Goal: Task Accomplishment & Management: Use online tool/utility

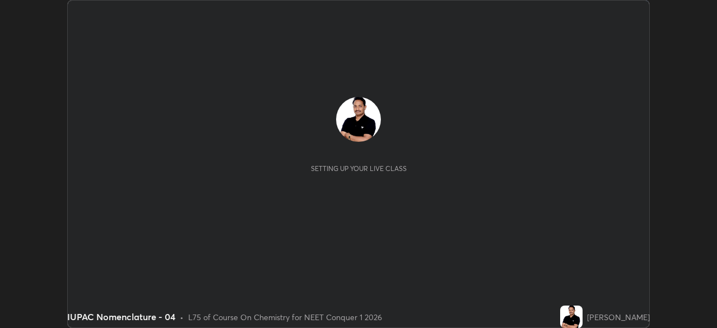
scroll to position [328, 716]
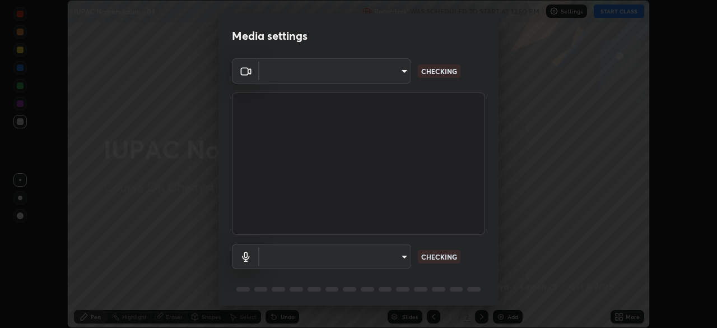
type input "1170694498857cb11788a0b7ae79d5cf1e08a6c331eb8d7031f90166f8fae325"
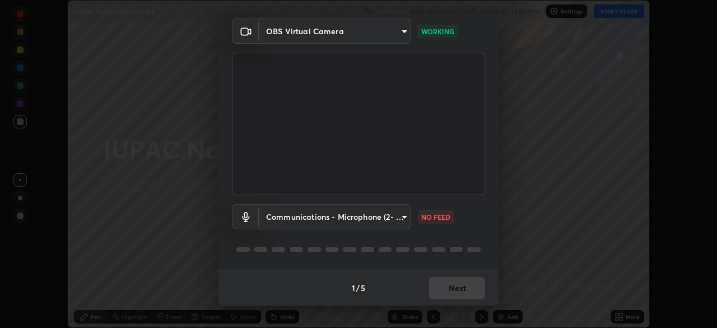
click at [377, 226] on body "Erase all IUPAC Nomenclature - 04 Recording WAS SCHEDULED TO START AT 12:50 PM …" at bounding box center [358, 164] width 717 height 328
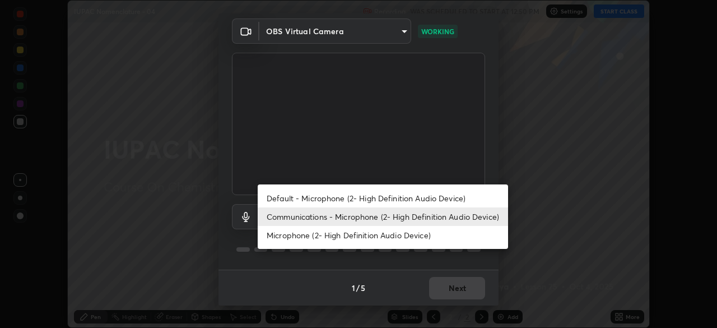
click at [353, 199] on li "Default - Microphone (2- High Definition Audio Device)" at bounding box center [383, 198] width 250 height 18
type input "default"
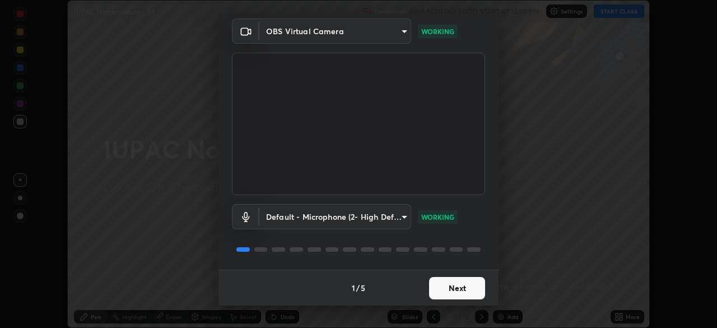
click at [435, 288] on button "Next" at bounding box center [457, 288] width 56 height 22
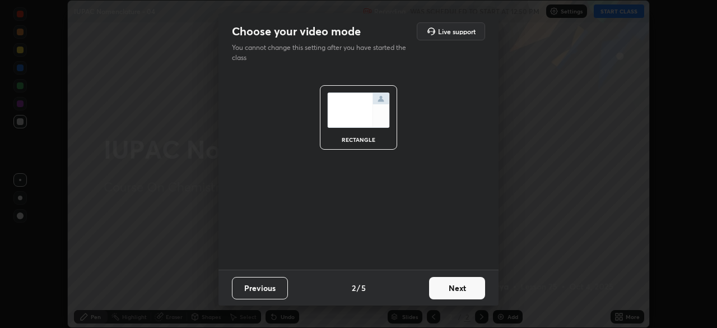
scroll to position [0, 0]
click at [444, 285] on button "Next" at bounding box center [457, 288] width 56 height 22
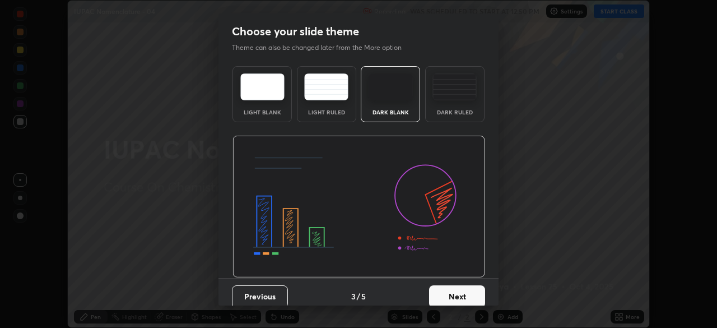
click at [472, 290] on button "Next" at bounding box center [457, 296] width 56 height 22
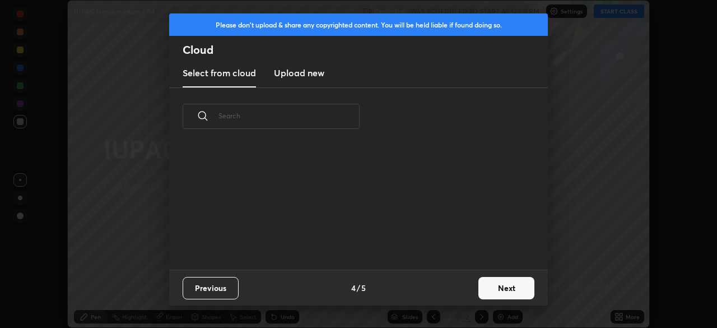
click at [486, 290] on button "Next" at bounding box center [506, 288] width 56 height 22
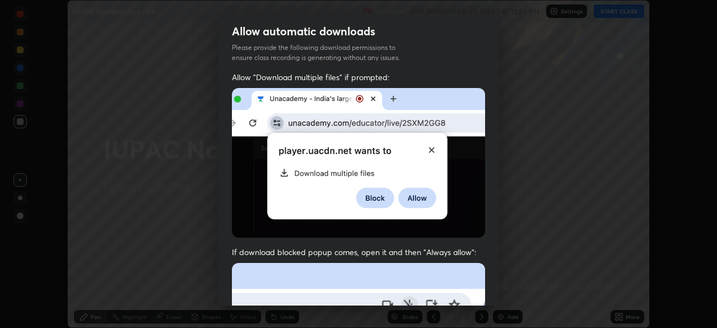
click at [487, 288] on div "Allow "Download multiple files" if prompted: If download blocked popup comes, o…" at bounding box center [358, 308] width 280 height 472
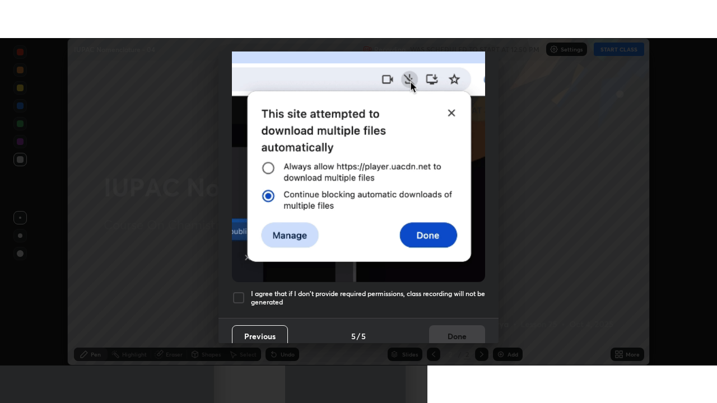
scroll to position [268, 0]
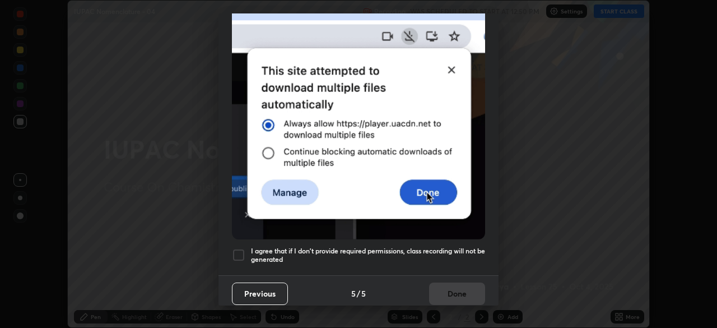
click at [433, 255] on h5 "I agree that if I don't provide required permissions, class recording will not …" at bounding box center [368, 254] width 234 height 17
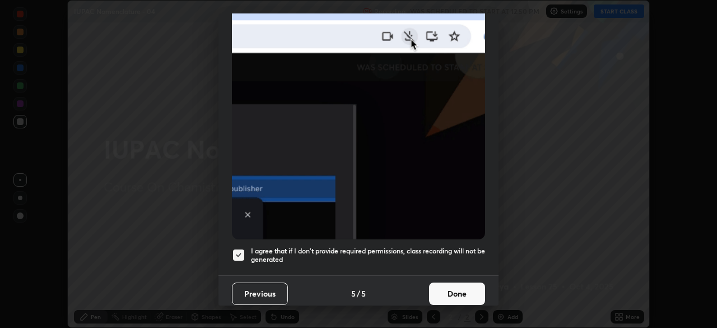
click at [439, 285] on button "Done" at bounding box center [457, 293] width 56 height 22
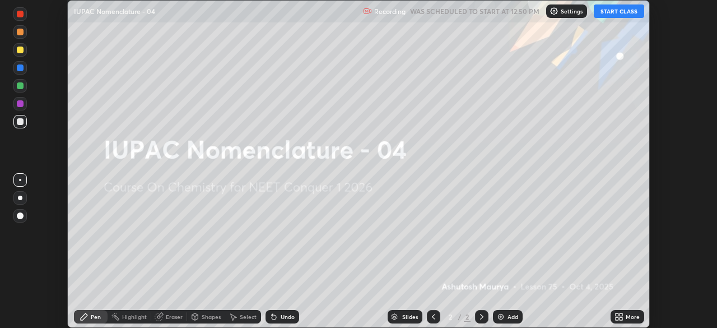
click at [611, 315] on div "More" at bounding box center [628, 316] width 34 height 13
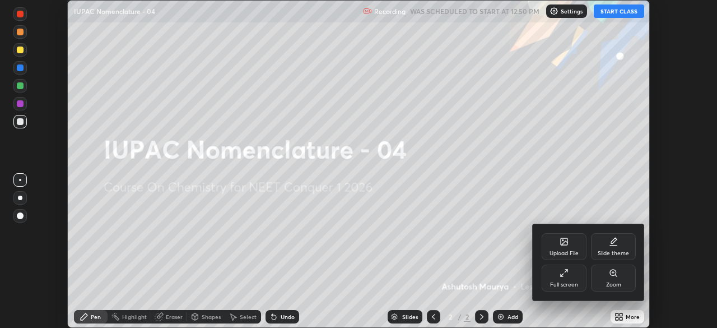
click at [560, 279] on div "Full screen" at bounding box center [564, 277] width 45 height 27
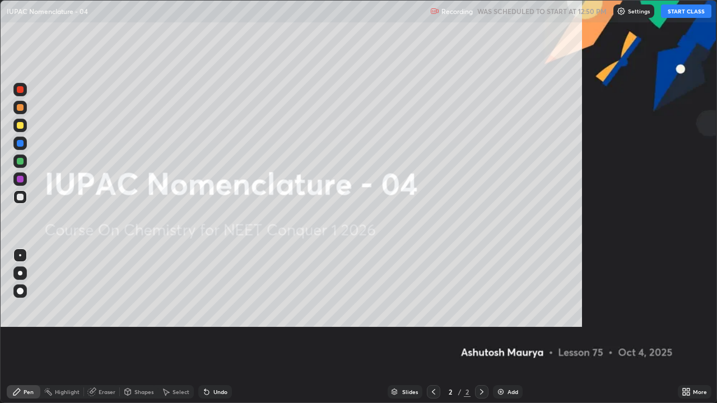
scroll to position [403, 717]
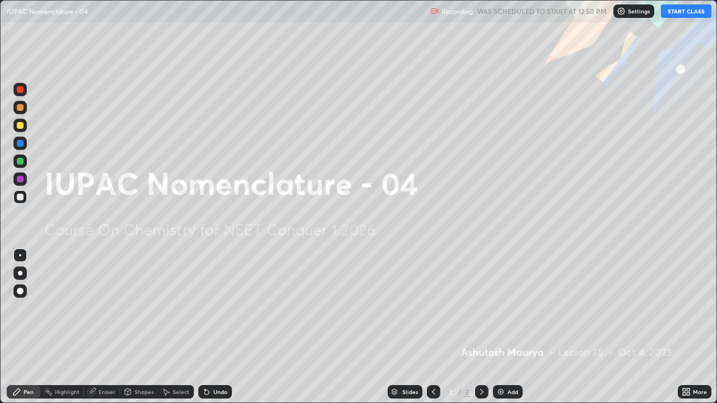
click at [676, 13] on button "START CLASS" at bounding box center [686, 10] width 50 height 13
click at [508, 327] on div "Add" at bounding box center [513, 392] width 11 height 6
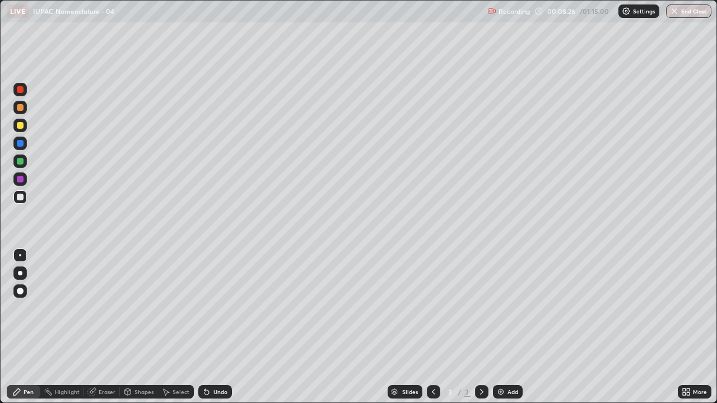
click at [25, 274] on div at bounding box center [19, 273] width 13 height 13
click at [103, 327] on div "Eraser" at bounding box center [107, 392] width 17 height 6
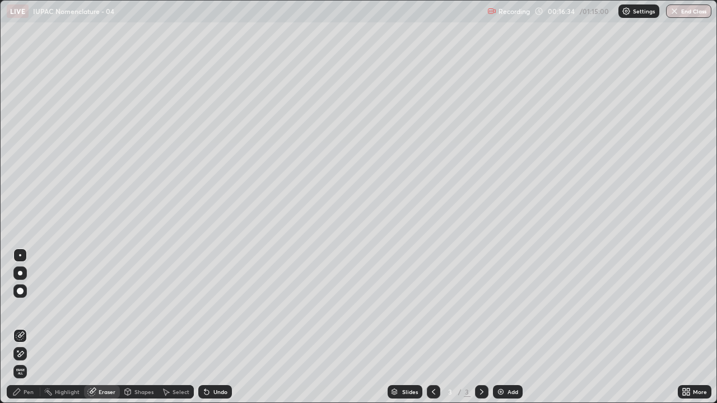
click at [24, 327] on icon at bounding box center [20, 355] width 9 height 10
click at [26, 327] on div "Pen" at bounding box center [29, 392] width 10 height 6
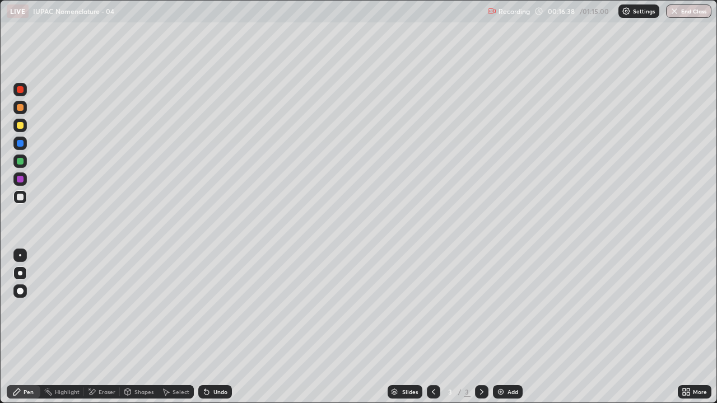
click at [104, 327] on div "Eraser" at bounding box center [107, 392] width 17 height 6
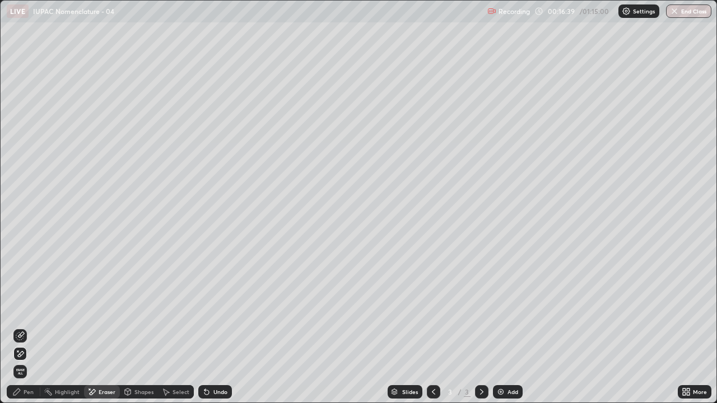
click at [20, 327] on span "Erase all" at bounding box center [20, 372] width 12 height 7
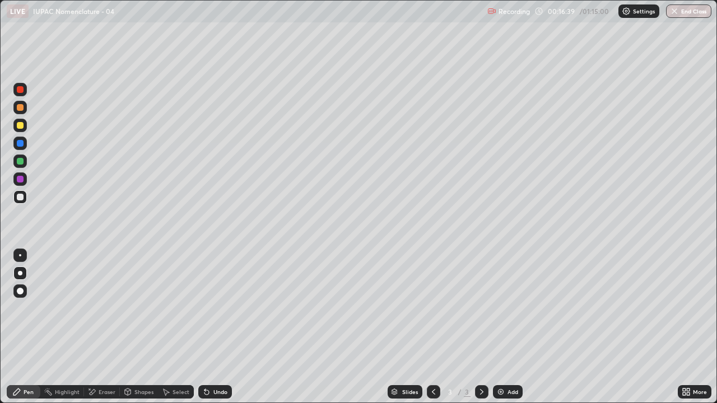
click at [26, 327] on div "Pen" at bounding box center [29, 392] width 10 height 6
click at [18, 125] on div at bounding box center [20, 125] width 7 height 7
click at [20, 198] on div at bounding box center [20, 197] width 7 height 7
click at [222, 327] on div "Undo" at bounding box center [220, 392] width 14 height 6
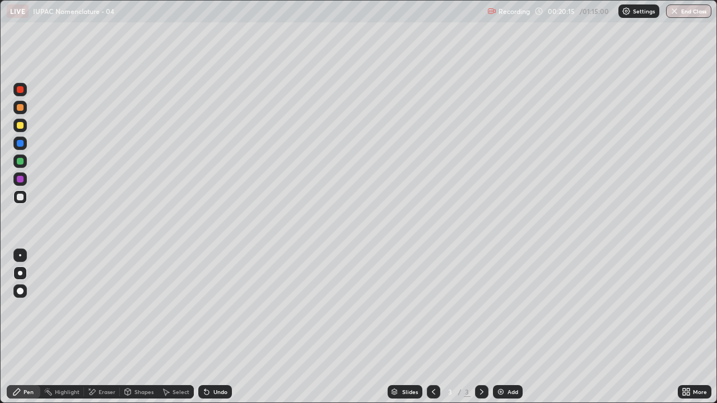
click at [20, 166] on div at bounding box center [19, 161] width 13 height 13
click at [23, 195] on div at bounding box center [20, 197] width 7 height 7
click at [222, 327] on div "Undo" at bounding box center [220, 392] width 14 height 6
click at [112, 327] on div "Eraser" at bounding box center [107, 392] width 17 height 6
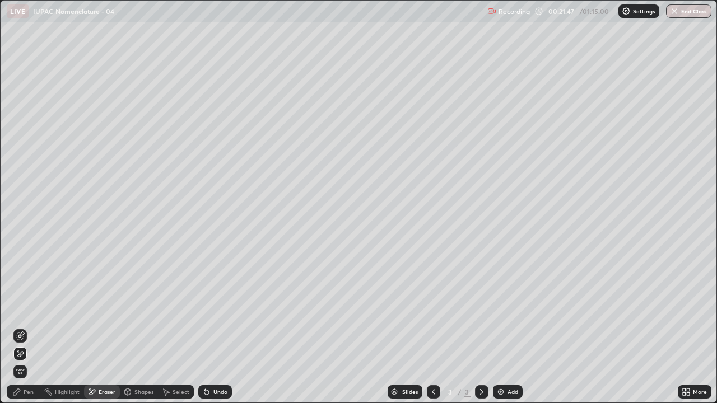
click at [22, 327] on icon at bounding box center [20, 336] width 9 height 9
click at [26, 327] on div "Pen" at bounding box center [29, 392] width 10 height 6
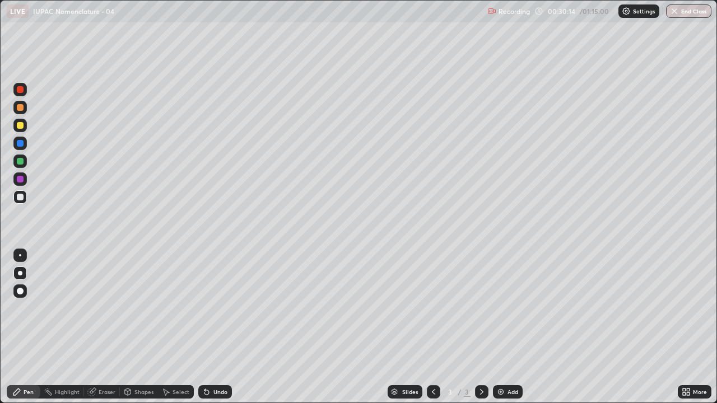
click at [222, 327] on div "Undo" at bounding box center [220, 392] width 14 height 6
click at [217, 327] on div "Undo" at bounding box center [220, 392] width 14 height 6
click at [216, 327] on div "Undo" at bounding box center [215, 391] width 34 height 13
click at [215, 327] on div "Undo" at bounding box center [215, 391] width 34 height 13
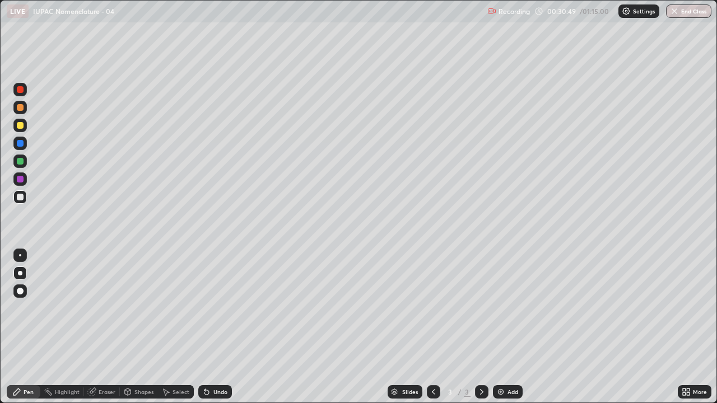
click at [500, 327] on img at bounding box center [500, 392] width 9 height 9
click at [214, 327] on div "Undo" at bounding box center [215, 391] width 34 height 13
click at [104, 327] on div "Eraser" at bounding box center [107, 392] width 17 height 6
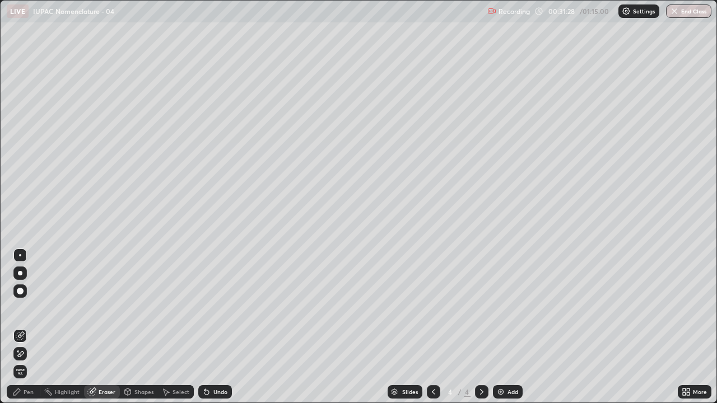
click at [26, 327] on div "Pen" at bounding box center [29, 392] width 10 height 6
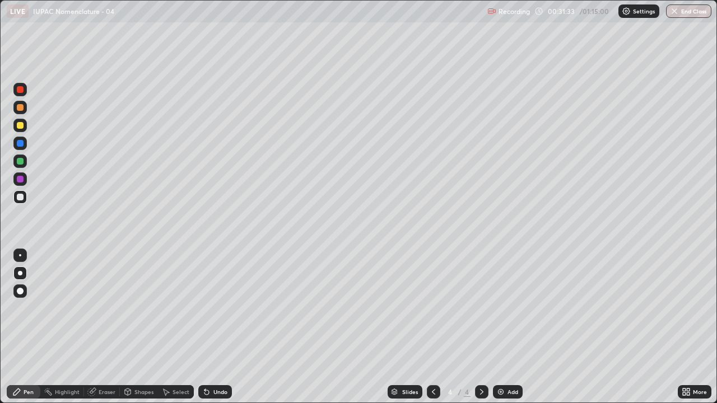
click at [95, 327] on icon at bounding box center [91, 392] width 9 height 9
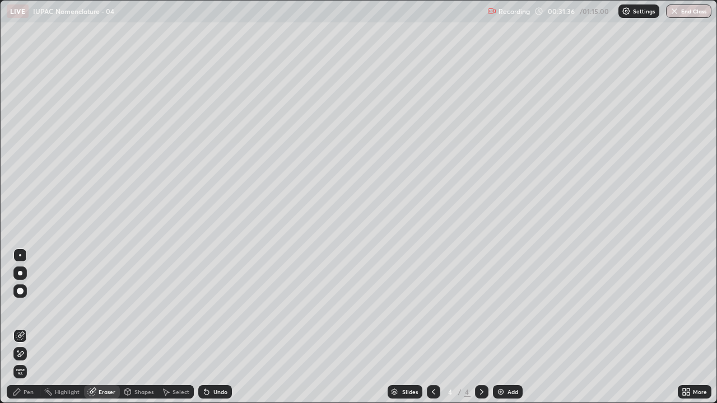
click at [29, 327] on div "Pen" at bounding box center [29, 392] width 10 height 6
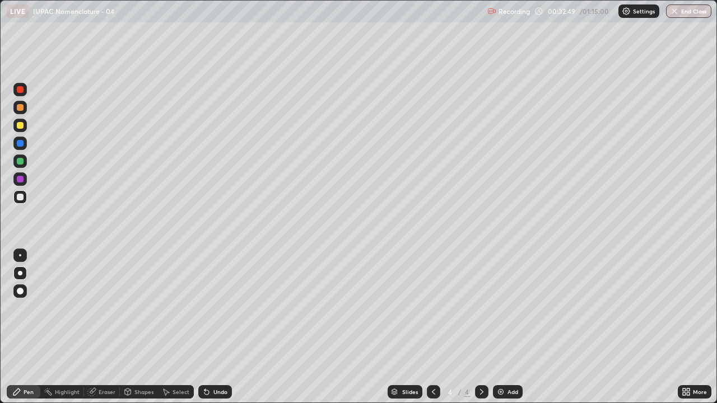
click at [21, 181] on div at bounding box center [20, 179] width 7 height 7
click at [215, 327] on div "Undo" at bounding box center [220, 392] width 14 height 6
click at [22, 197] on div at bounding box center [20, 197] width 7 height 7
click at [213, 327] on div "Undo" at bounding box center [220, 392] width 14 height 6
click at [218, 327] on div "Undo" at bounding box center [215, 391] width 34 height 13
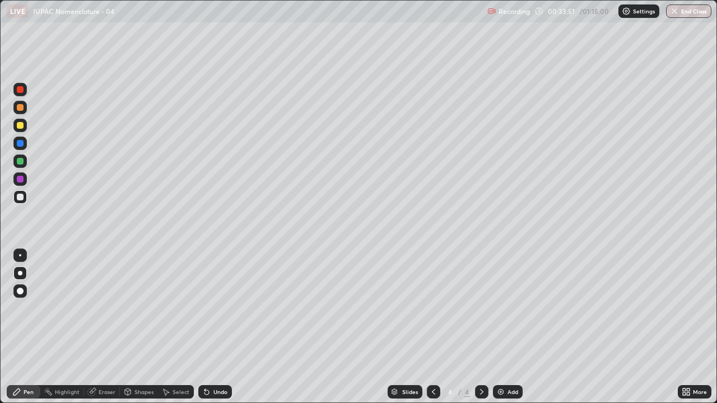
click at [222, 327] on div "Undo" at bounding box center [220, 392] width 14 height 6
click at [508, 327] on div "Add" at bounding box center [513, 392] width 11 height 6
click at [21, 125] on div at bounding box center [20, 125] width 7 height 7
click at [22, 200] on div at bounding box center [20, 197] width 7 height 7
click at [215, 327] on div "Undo" at bounding box center [220, 392] width 14 height 6
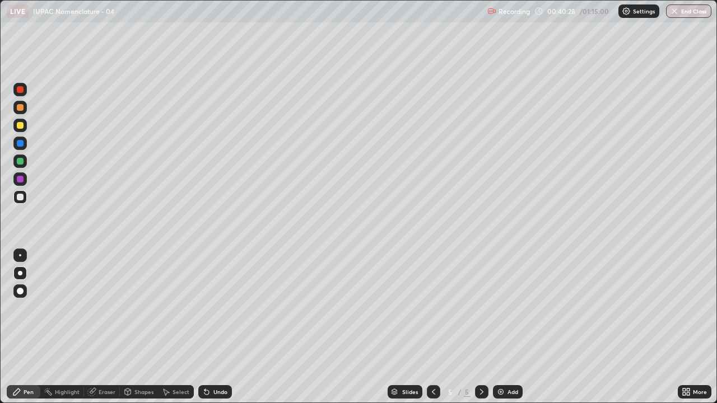
click at [20, 162] on div at bounding box center [20, 161] width 7 height 7
click at [225, 327] on div "Undo" at bounding box center [220, 392] width 14 height 6
click at [504, 327] on img at bounding box center [500, 392] width 9 height 9
click at [21, 107] on div at bounding box center [20, 107] width 7 height 7
click at [226, 327] on div "Undo" at bounding box center [220, 392] width 14 height 6
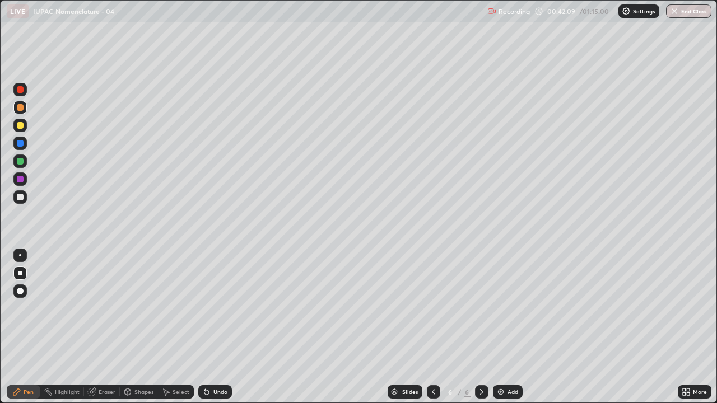
click at [220, 327] on div "Undo" at bounding box center [220, 392] width 14 height 6
click at [217, 327] on div "Undo" at bounding box center [215, 391] width 34 height 13
click at [212, 327] on div "Undo" at bounding box center [215, 391] width 34 height 13
click at [213, 327] on div "Undo" at bounding box center [215, 391] width 34 height 13
click at [111, 327] on div "Eraser" at bounding box center [107, 392] width 17 height 6
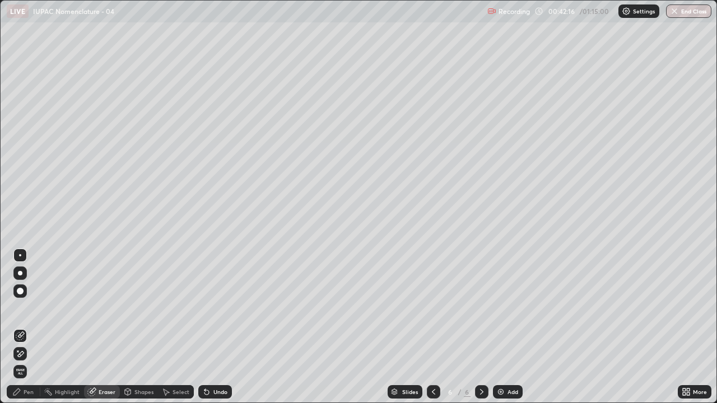
click at [24, 327] on icon at bounding box center [20, 355] width 9 height 10
click at [34, 327] on div "Pen" at bounding box center [24, 391] width 34 height 13
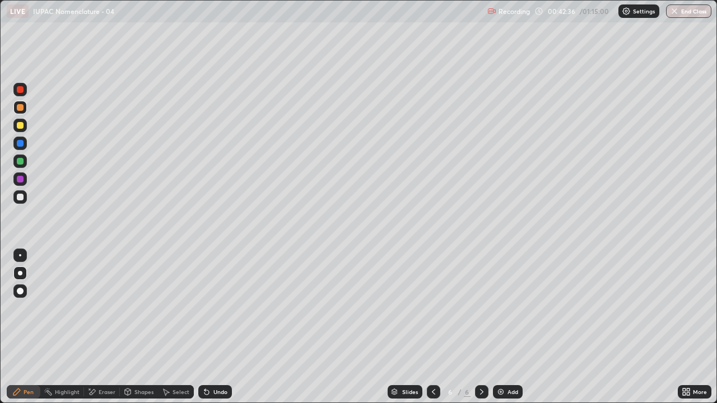
click at [21, 197] on div at bounding box center [20, 197] width 7 height 7
click at [21, 180] on div at bounding box center [20, 179] width 7 height 7
click at [21, 199] on div at bounding box center [20, 197] width 7 height 7
click at [220, 327] on div "Undo" at bounding box center [220, 392] width 14 height 6
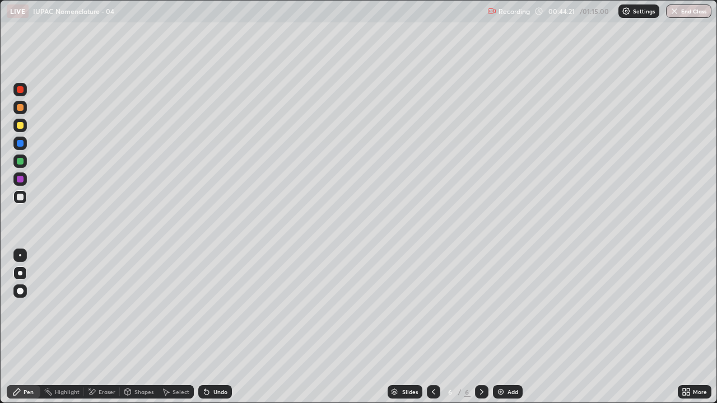
click at [220, 327] on div "Undo" at bounding box center [220, 392] width 14 height 6
click at [219, 327] on div "Undo" at bounding box center [220, 392] width 14 height 6
click at [215, 327] on div "Undo" at bounding box center [220, 392] width 14 height 6
click at [223, 327] on div "Undo" at bounding box center [220, 392] width 14 height 6
click at [18, 159] on div at bounding box center [20, 161] width 7 height 7
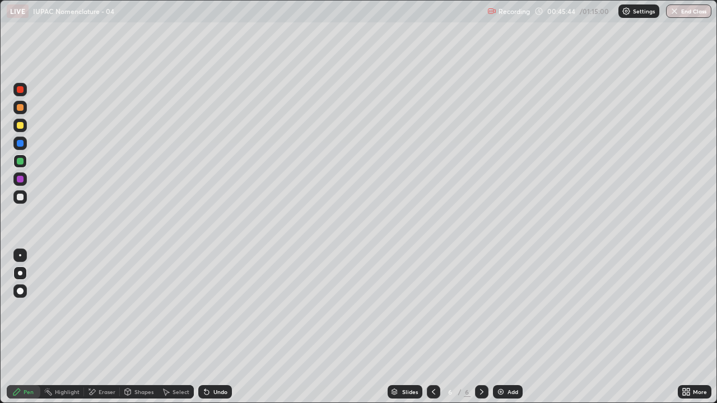
click at [18, 197] on div at bounding box center [20, 197] width 7 height 7
click at [24, 148] on div at bounding box center [19, 143] width 13 height 13
click at [21, 198] on div at bounding box center [20, 197] width 7 height 7
click at [508, 327] on div "Add" at bounding box center [513, 392] width 11 height 6
click at [21, 164] on div at bounding box center [20, 161] width 7 height 7
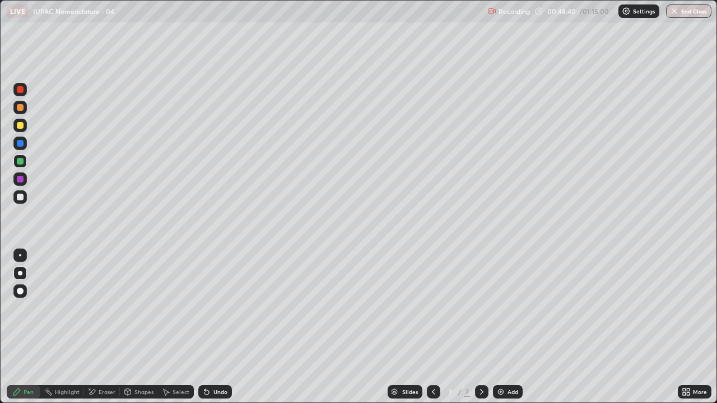
click at [432, 327] on icon at bounding box center [433, 392] width 9 height 9
click at [105, 327] on div "Eraser" at bounding box center [107, 392] width 17 height 6
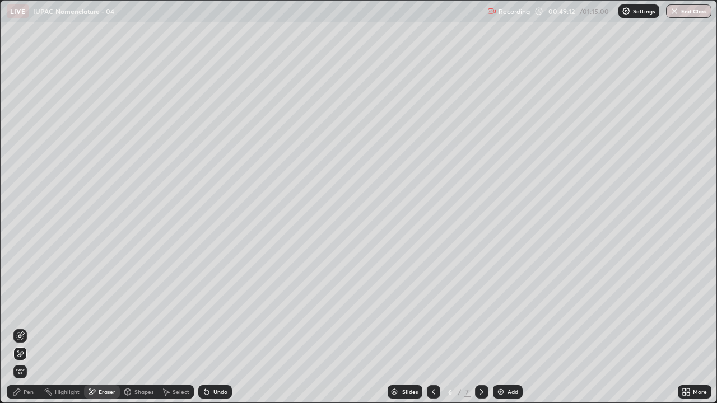
click at [22, 327] on div "Pen" at bounding box center [24, 391] width 34 height 13
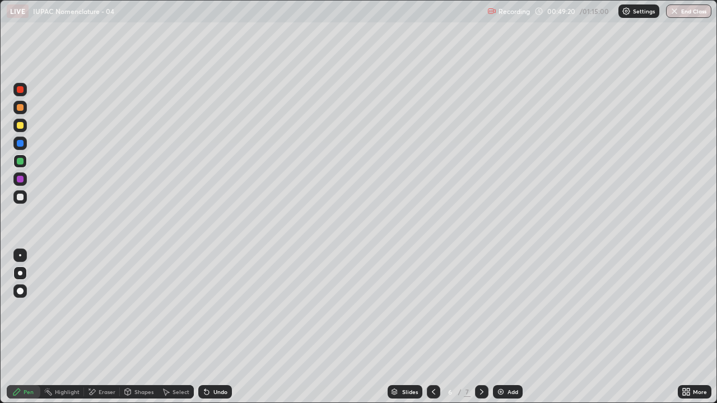
click at [431, 327] on icon at bounding box center [433, 392] width 9 height 9
click at [432, 327] on icon at bounding box center [433, 392] width 3 height 6
click at [481, 327] on icon at bounding box center [481, 392] width 9 height 9
click at [482, 327] on icon at bounding box center [481, 392] width 9 height 9
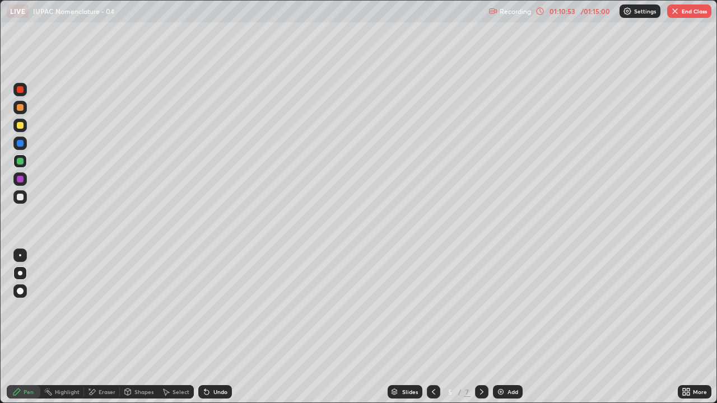
click at [481, 327] on icon at bounding box center [481, 392] width 9 height 9
click at [506, 327] on div "Add" at bounding box center [508, 391] width 30 height 13
click at [105, 327] on div "Eraser" at bounding box center [102, 391] width 36 height 13
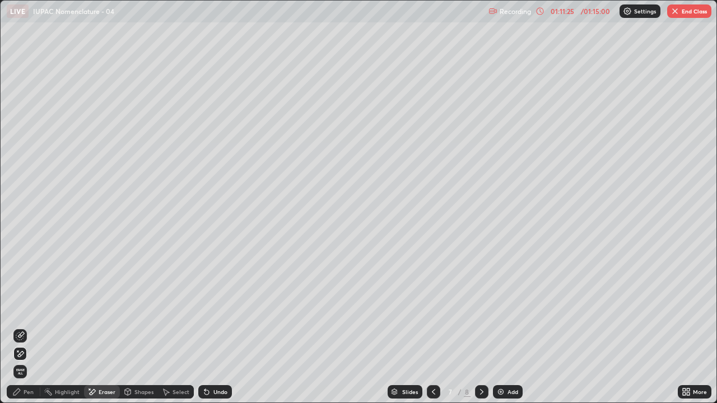
click at [20, 327] on span "Erase all" at bounding box center [20, 372] width 12 height 7
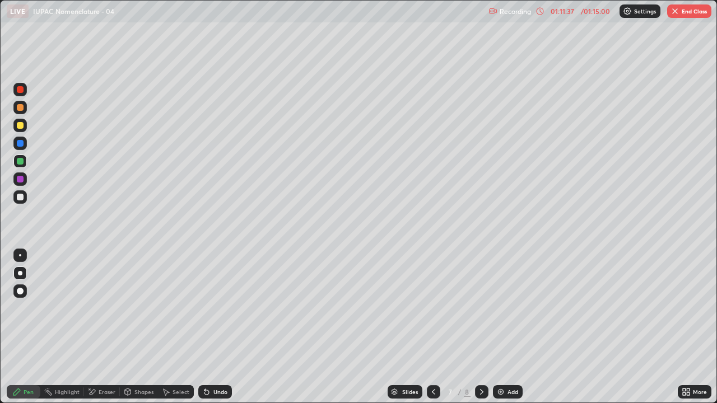
click at [20, 197] on div at bounding box center [20, 197] width 7 height 7
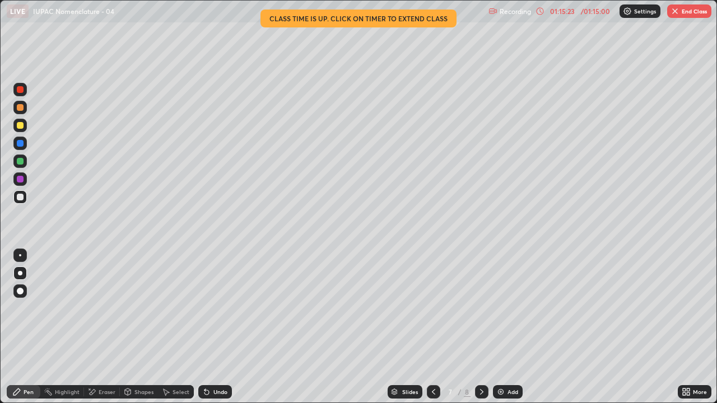
click at [481, 327] on icon at bounding box center [481, 392] width 9 height 9
click at [103, 327] on div "Eraser" at bounding box center [107, 392] width 17 height 6
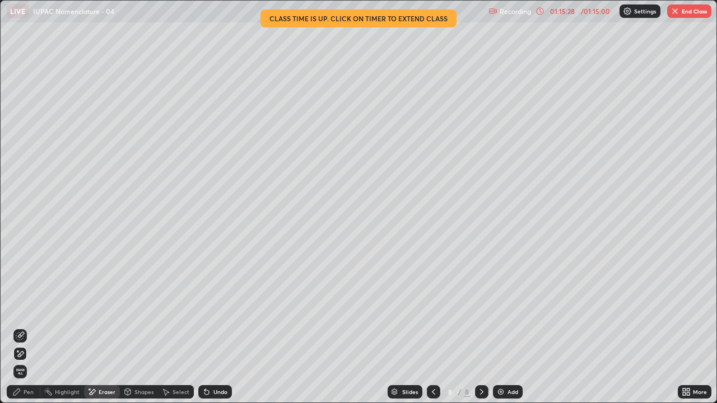
click at [22, 327] on span "Erase all" at bounding box center [20, 372] width 12 height 7
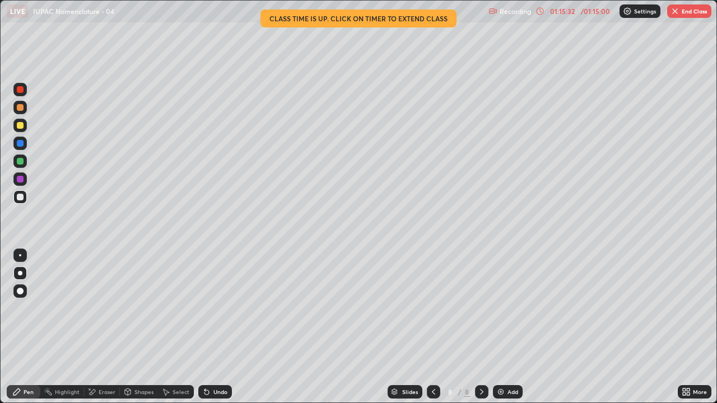
click at [432, 327] on div at bounding box center [433, 391] width 13 height 13
click at [432, 327] on icon at bounding box center [433, 392] width 9 height 9
click at [475, 327] on div at bounding box center [481, 391] width 13 height 13
click at [477, 327] on icon at bounding box center [481, 392] width 9 height 9
click at [431, 327] on icon at bounding box center [433, 392] width 9 height 9
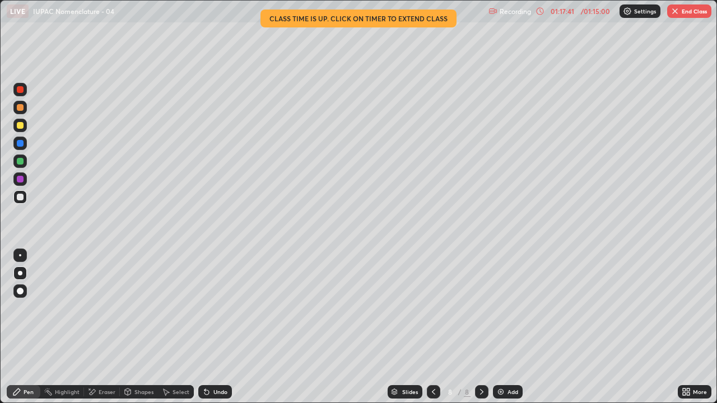
click at [434, 327] on icon at bounding box center [433, 392] width 9 height 9
click at [431, 327] on icon at bounding box center [433, 392] width 9 height 9
click at [475, 327] on div at bounding box center [481, 391] width 13 height 13
click at [486, 327] on div at bounding box center [481, 391] width 13 height 13
click at [485, 327] on icon at bounding box center [481, 392] width 9 height 9
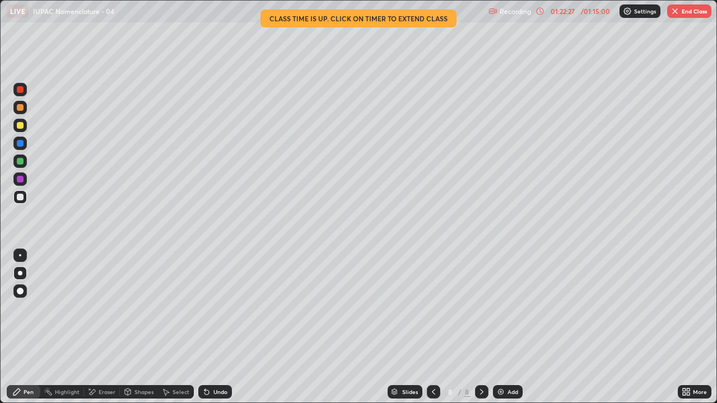
click at [432, 327] on icon at bounding box center [433, 392] width 9 height 9
click at [433, 327] on icon at bounding box center [433, 392] width 3 height 6
click at [481, 327] on icon at bounding box center [481, 392] width 9 height 9
click at [432, 327] on icon at bounding box center [433, 392] width 9 height 9
click at [481, 327] on icon at bounding box center [481, 392] width 9 height 9
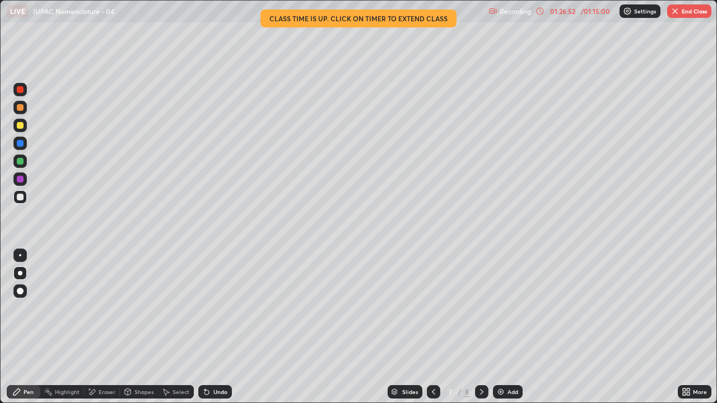
click at [481, 327] on icon at bounding box center [481, 392] width 9 height 9
click at [427, 327] on div at bounding box center [433, 391] width 13 height 13
click at [692, 17] on button "End Class" at bounding box center [689, 10] width 44 height 13
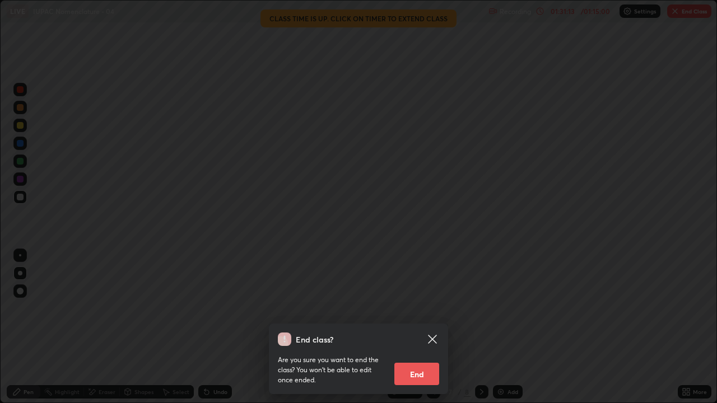
click at [425, 327] on button "End" at bounding box center [416, 374] width 45 height 22
